Goal: Task Accomplishment & Management: Use online tool/utility

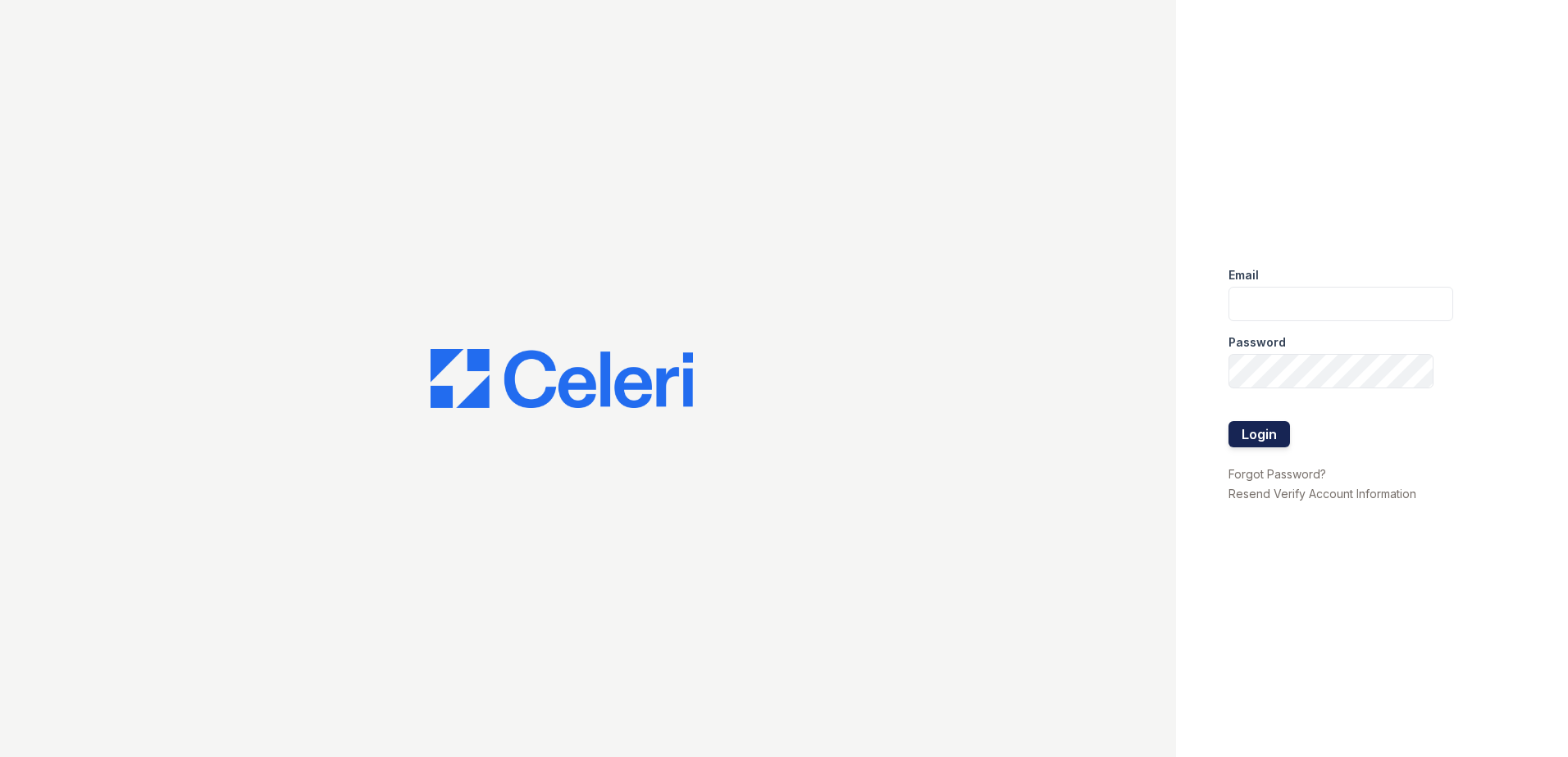
type input "[EMAIL_ADDRESS][DOMAIN_NAME]"
click at [1256, 447] on button "Login" at bounding box center [1259, 434] width 62 height 26
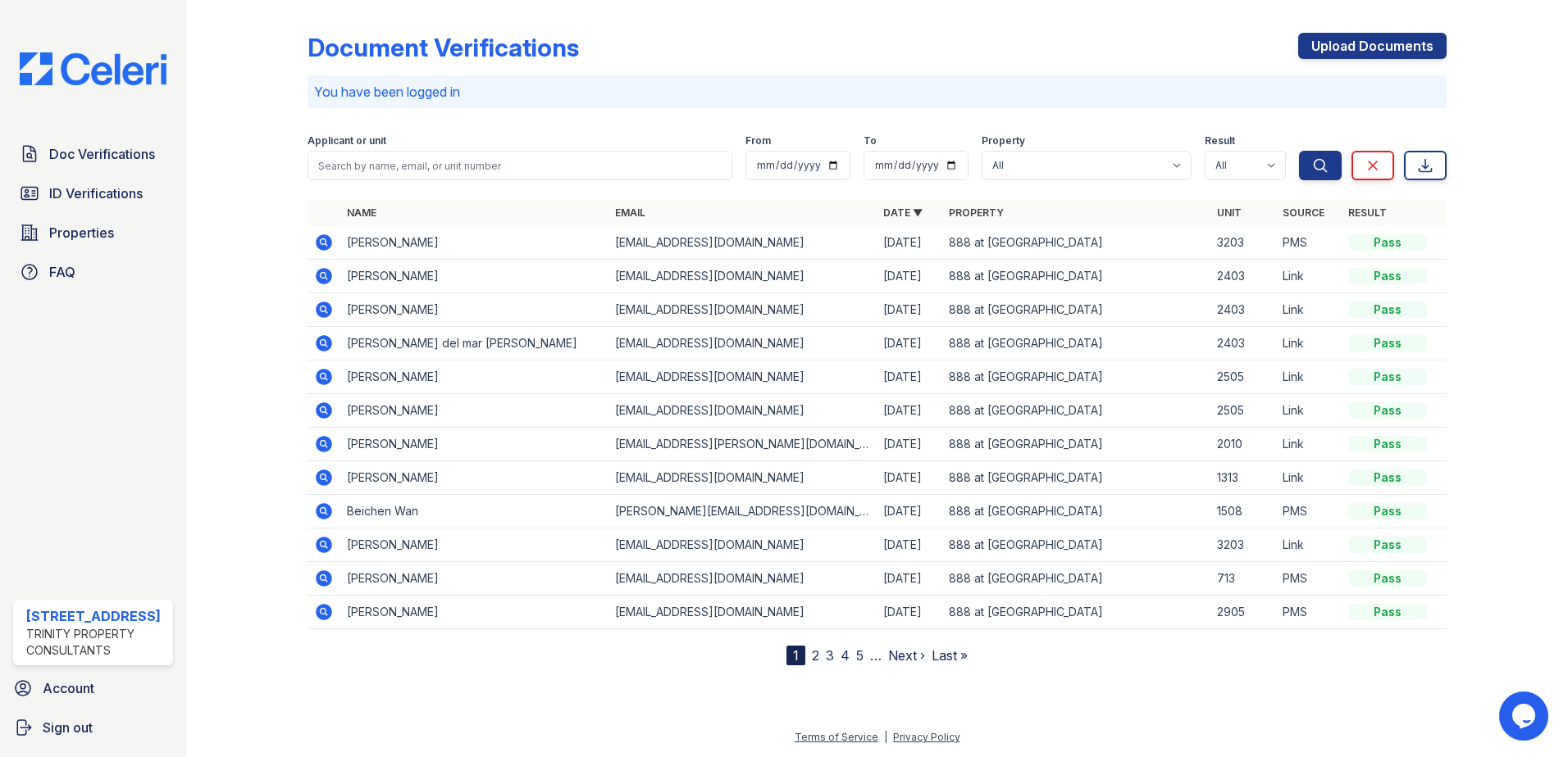
drag, startPoint x: 84, startPoint y: 153, endPoint x: 251, endPoint y: 156, distance: 167.0
click at [84, 153] on span "Doc Verifications" at bounding box center [101, 153] width 105 height 19
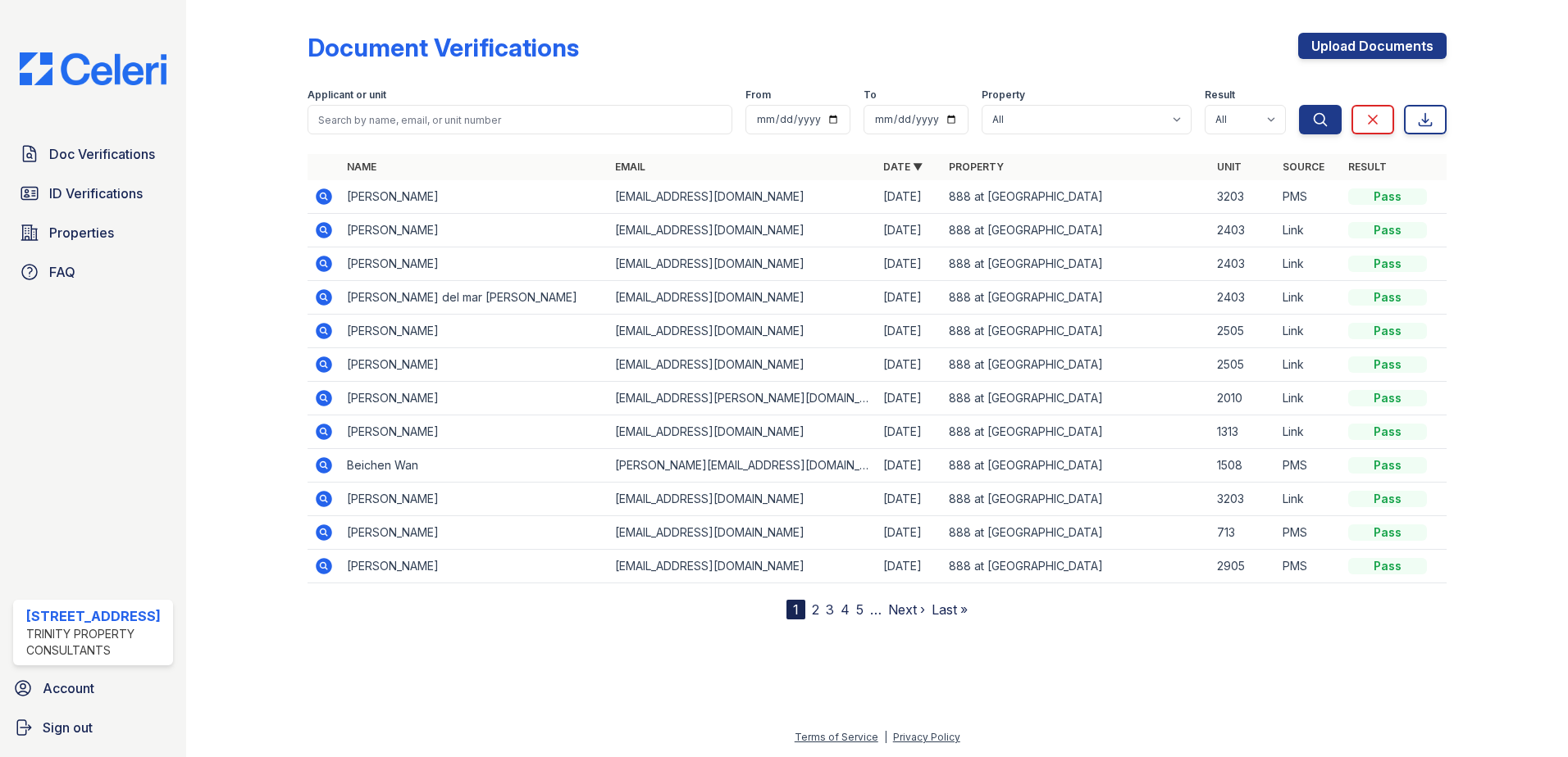
click at [411, 163] on th "Name" at bounding box center [475, 167] width 268 height 26
click at [412, 117] on input "search" at bounding box center [520, 119] width 425 height 30
type input "jixiang"
click at [1299, 105] on button "Search" at bounding box center [1320, 119] width 43 height 30
